Goal: Information Seeking & Learning: Learn about a topic

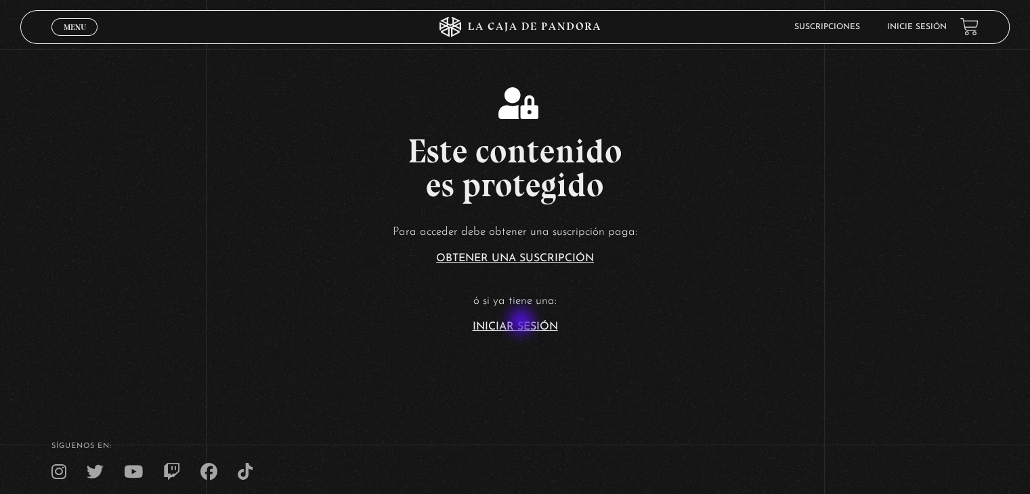
click at [523, 322] on link "Iniciar Sesión" at bounding box center [515, 327] width 85 height 11
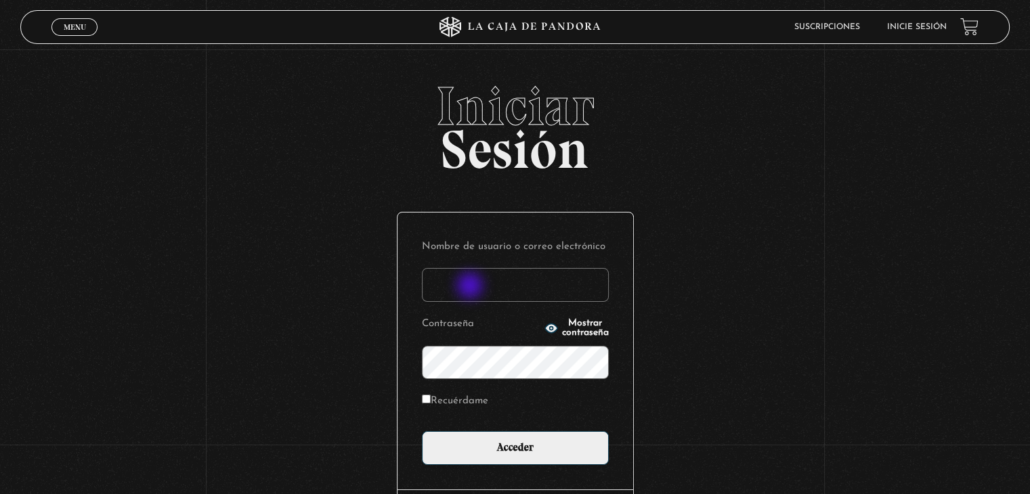
click at [471, 287] on input "Nombre de usuario o correo electrónico" at bounding box center [515, 285] width 187 height 34
type input "[PERSON_NAME][EMAIL_ADDRESS][DOMAIN_NAME]"
click at [422, 431] on input "Acceder" at bounding box center [515, 448] width 187 height 34
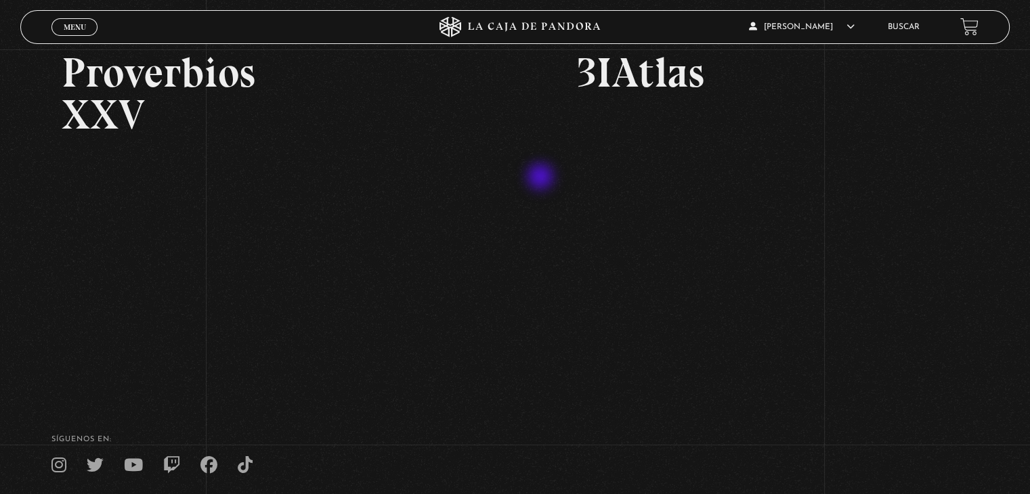
scroll to position [121, 0]
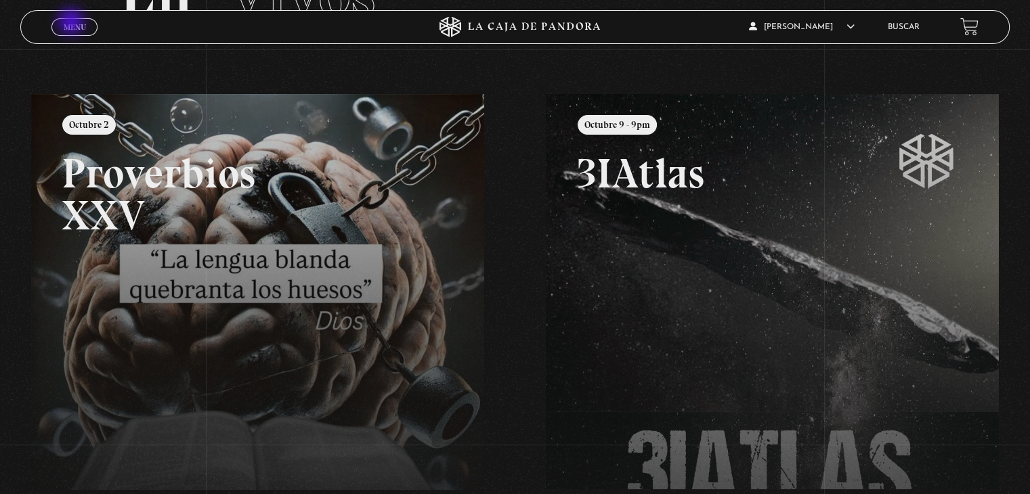
click at [70, 27] on span "Menu" at bounding box center [75, 27] width 22 height 8
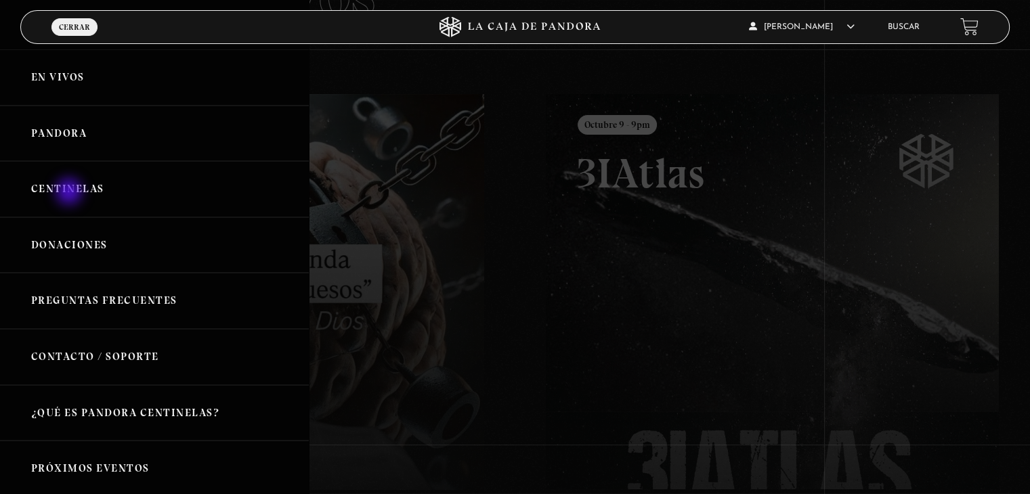
click at [70, 193] on link "Centinelas" at bounding box center [154, 189] width 309 height 56
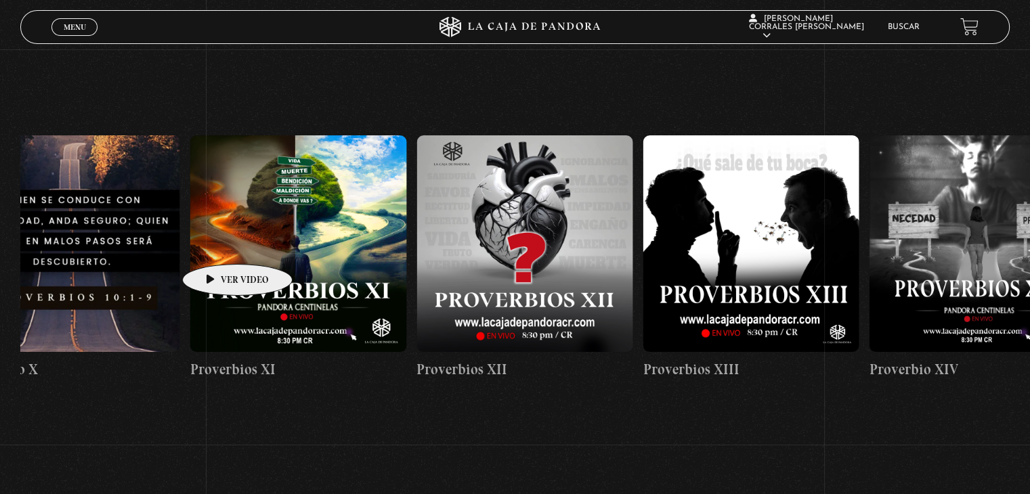
scroll to position [0, 3217]
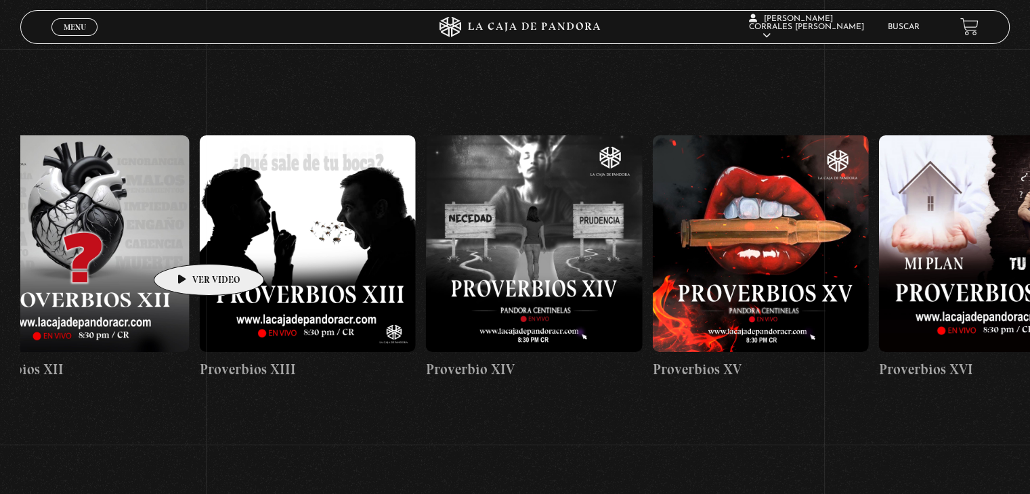
drag, startPoint x: 829, startPoint y: 240, endPoint x: 188, endPoint y: 244, distance: 641.2
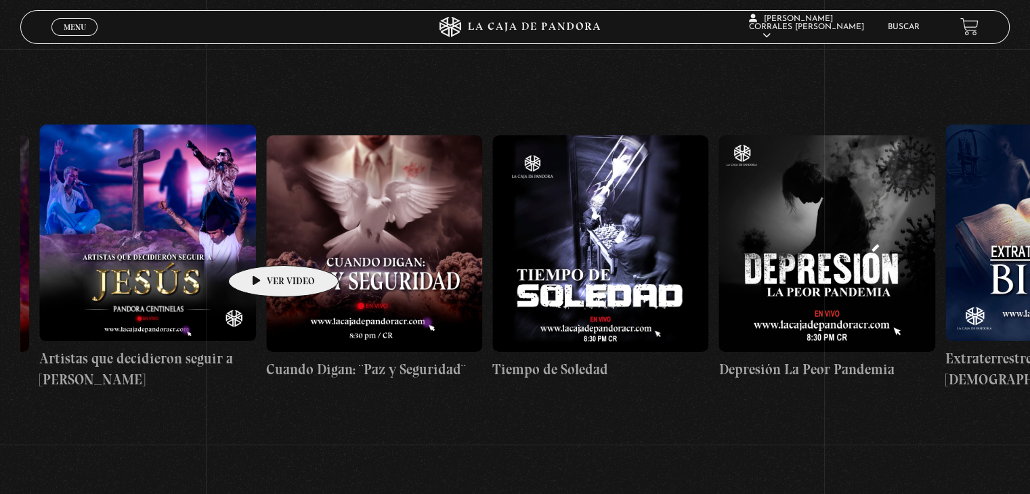
scroll to position [0, 6778]
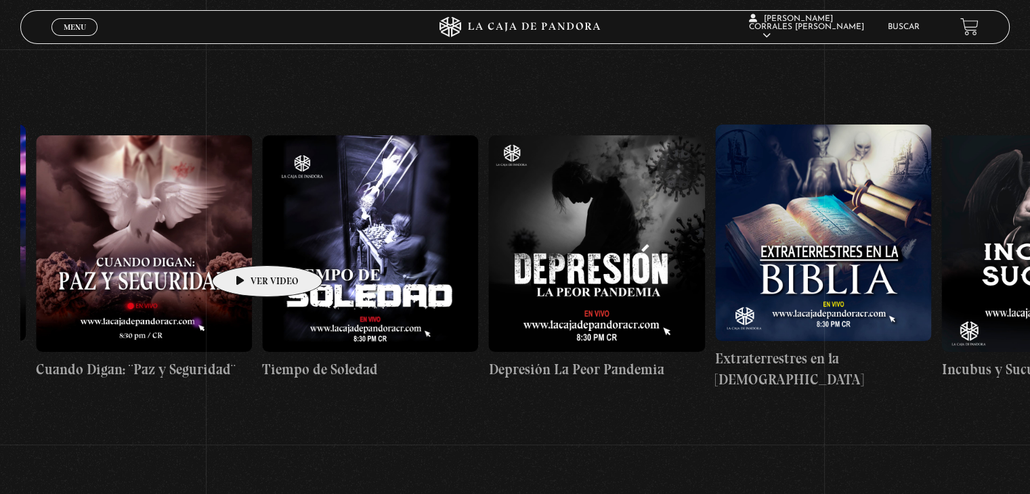
drag, startPoint x: 894, startPoint y: 245, endPoint x: 246, endPoint y: 245, distance: 648.6
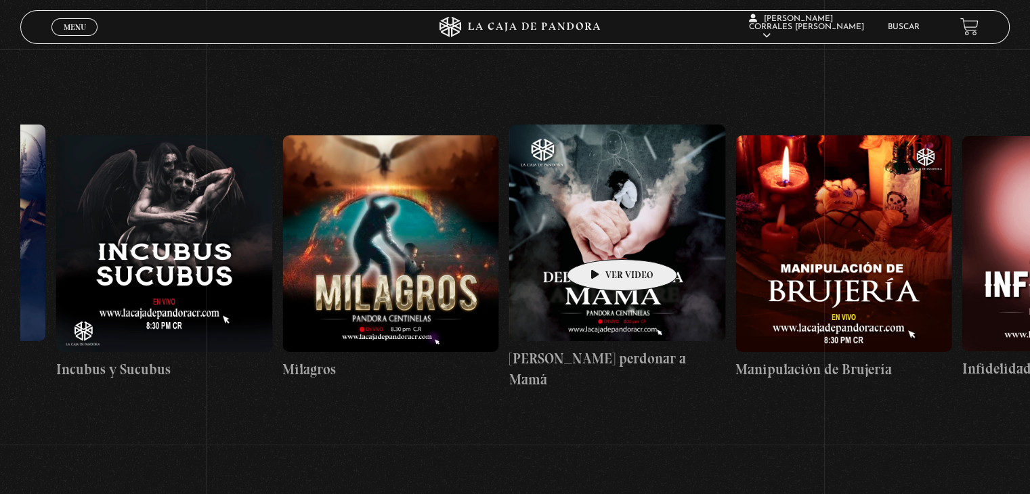
scroll to position [0, 7660]
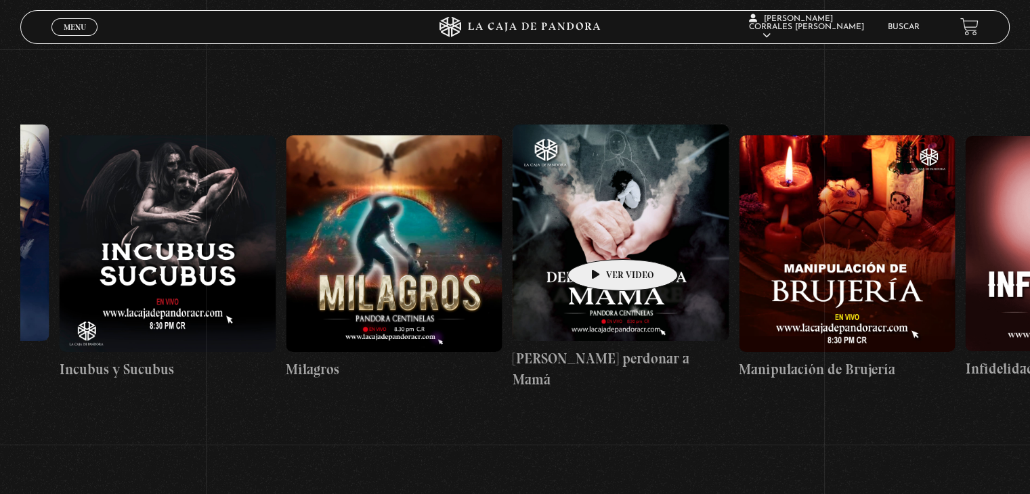
drag, startPoint x: 777, startPoint y: 234, endPoint x: 601, endPoint y: 239, distance: 175.4
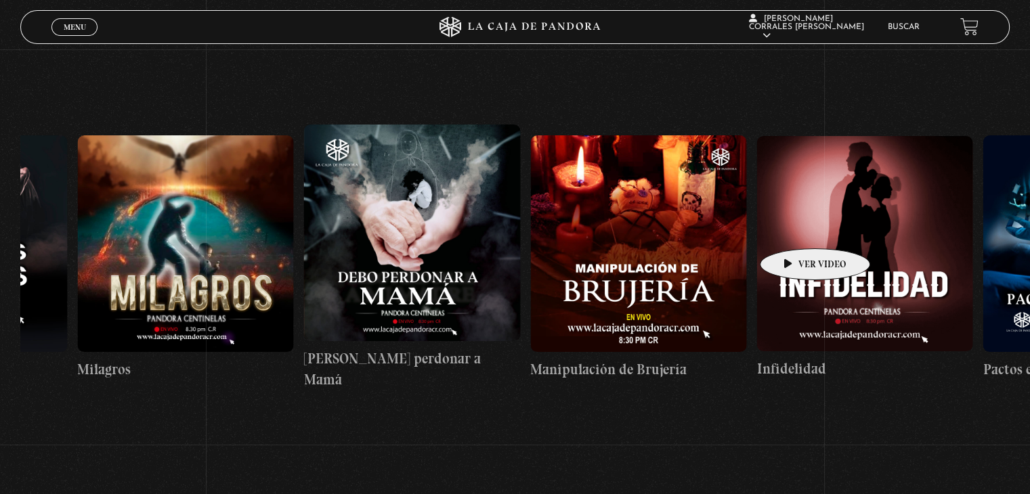
scroll to position [0, 7872]
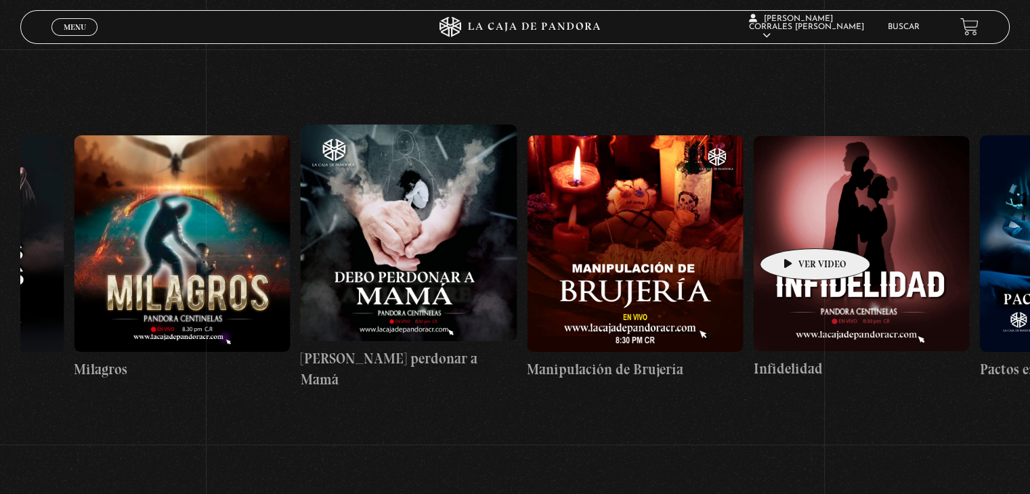
drag, startPoint x: 827, startPoint y: 227, endPoint x: 794, endPoint y: 228, distance: 33.2
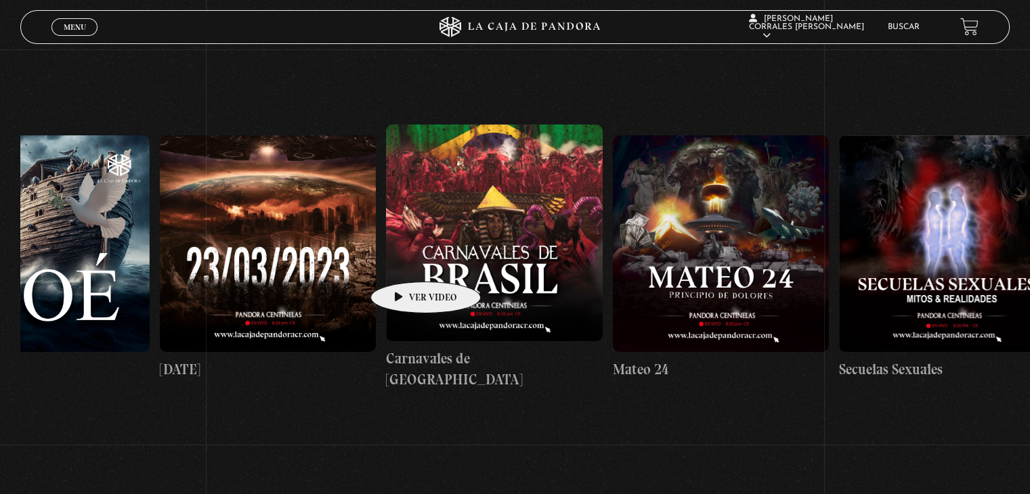
scroll to position [0, 10028]
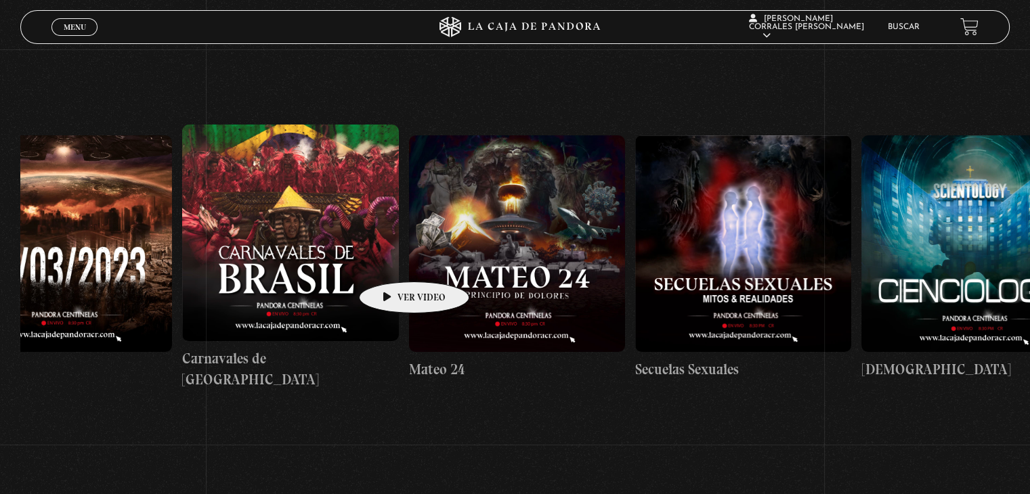
drag, startPoint x: 808, startPoint y: 242, endPoint x: 393, endPoint y: 261, distance: 416.2
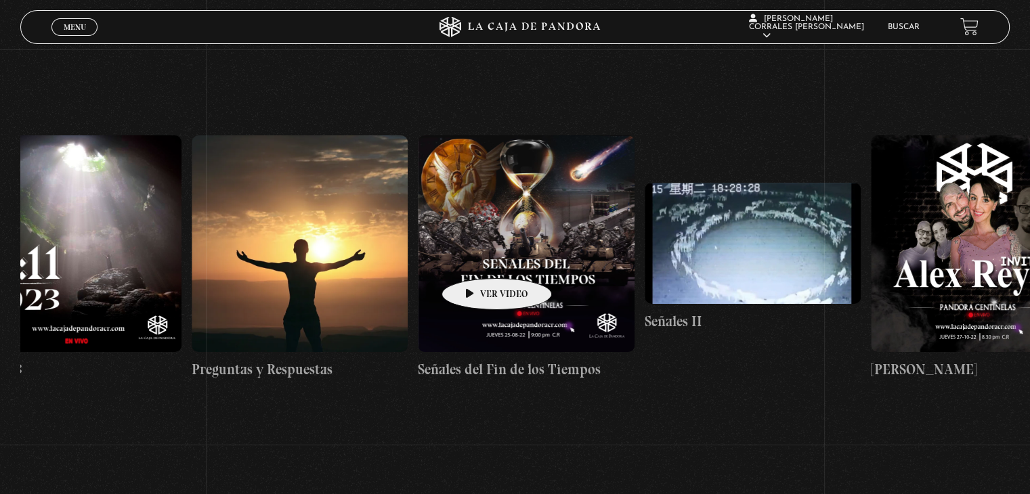
scroll to position [0, 11680]
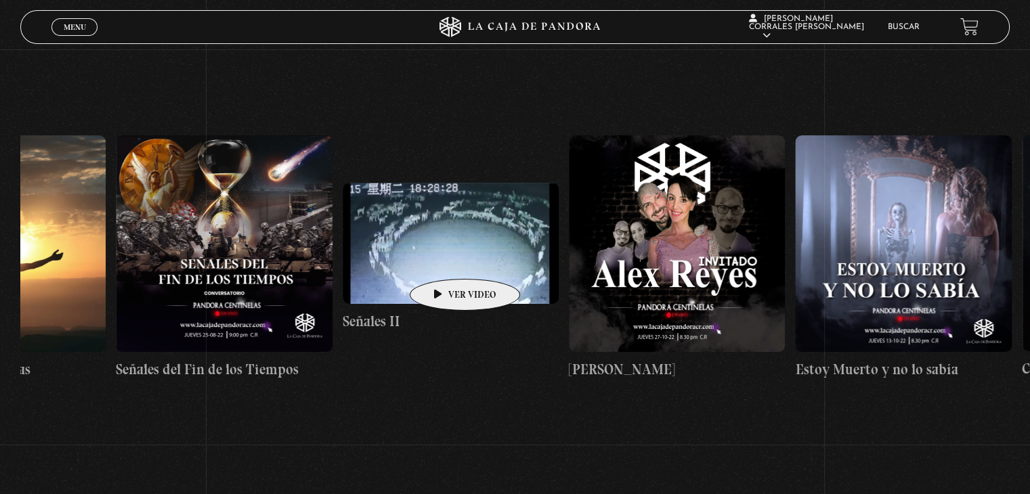
drag, startPoint x: 773, startPoint y: 253, endPoint x: 441, endPoint y: 259, distance: 331.1
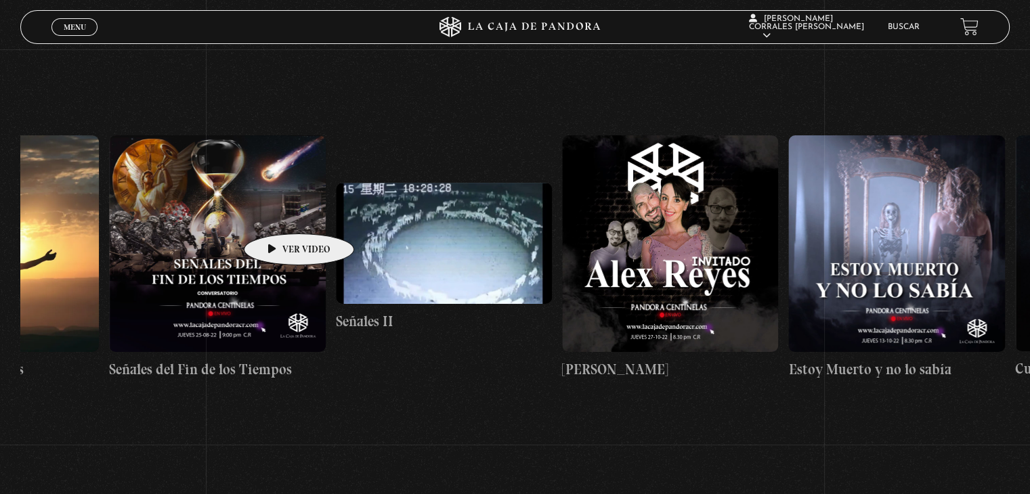
click at [278, 213] on figure at bounding box center [217, 243] width 216 height 216
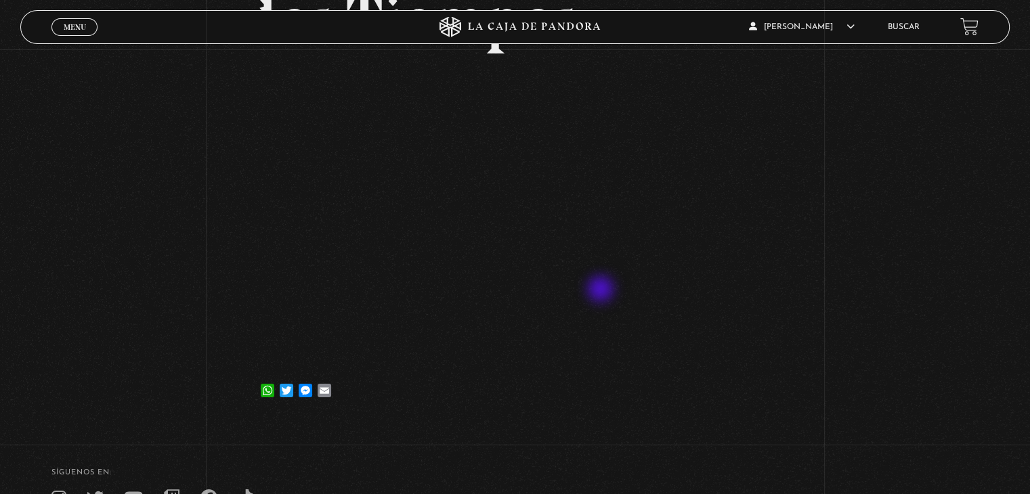
scroll to position [203, 0]
